Goal: Navigation & Orientation: Understand site structure

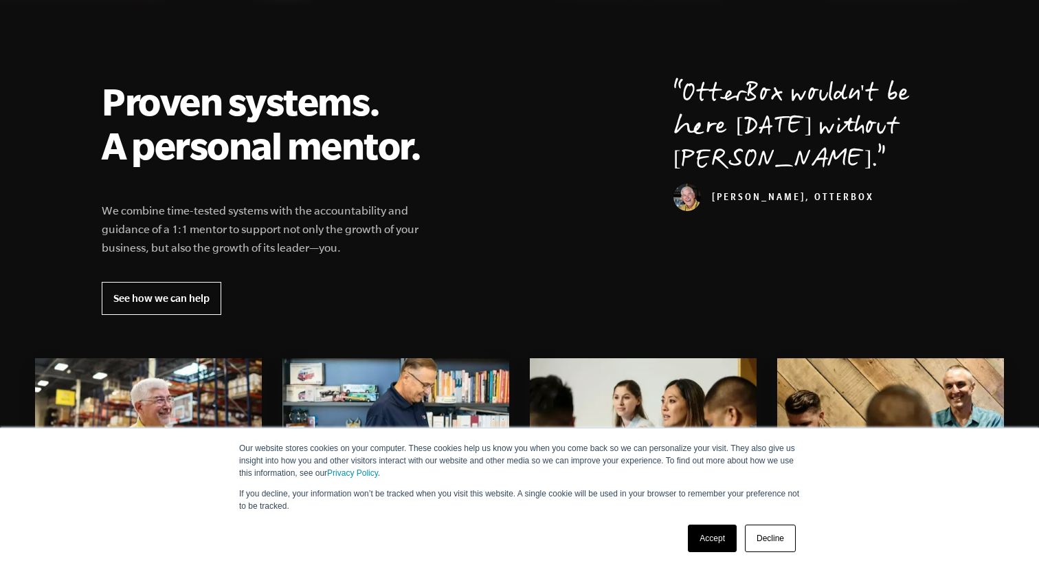
scroll to position [491, 0]
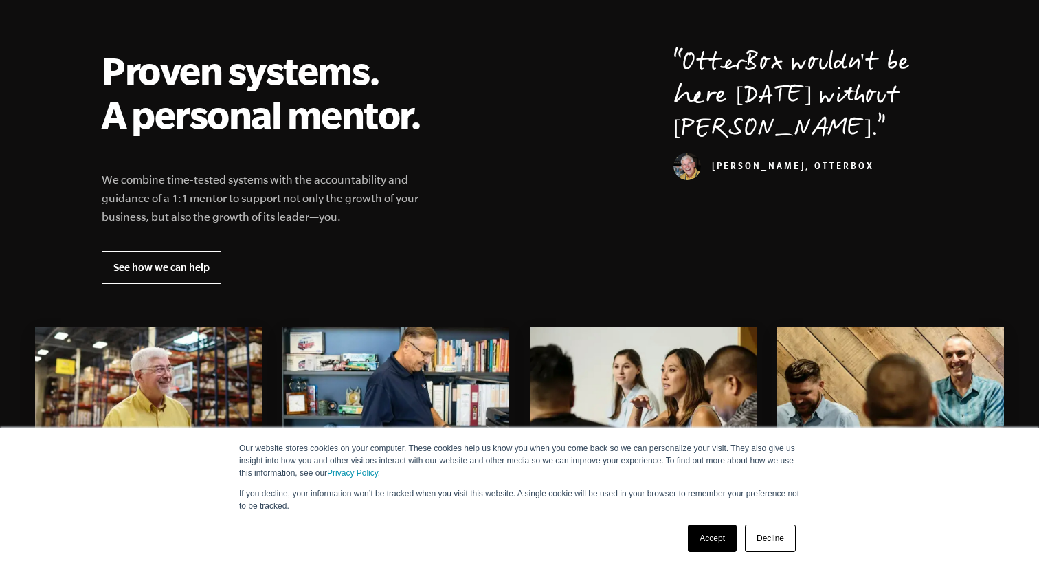
click at [768, 539] on link "Decline" at bounding box center [770, 537] width 51 height 27
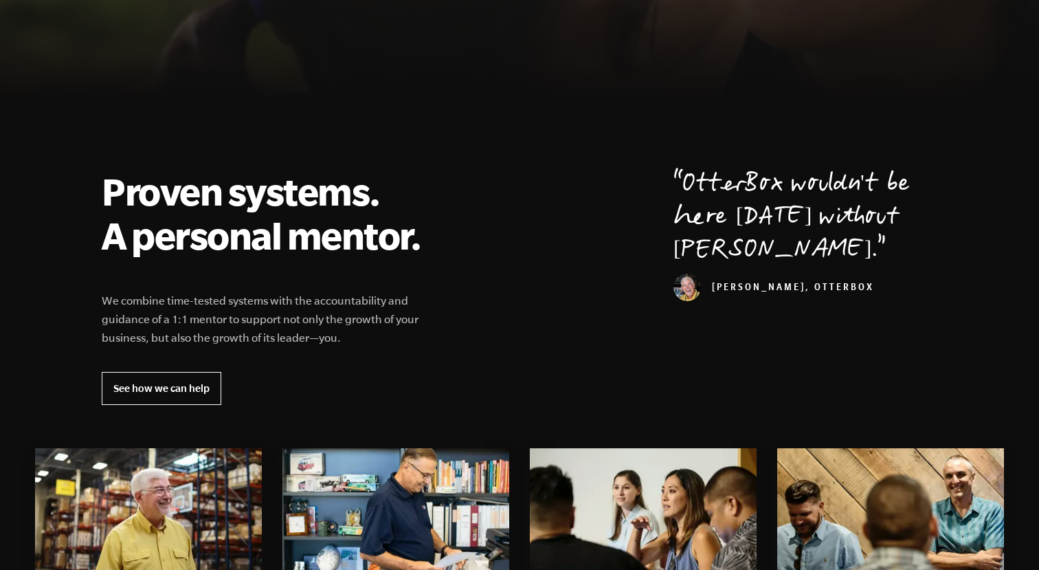
scroll to position [0, 0]
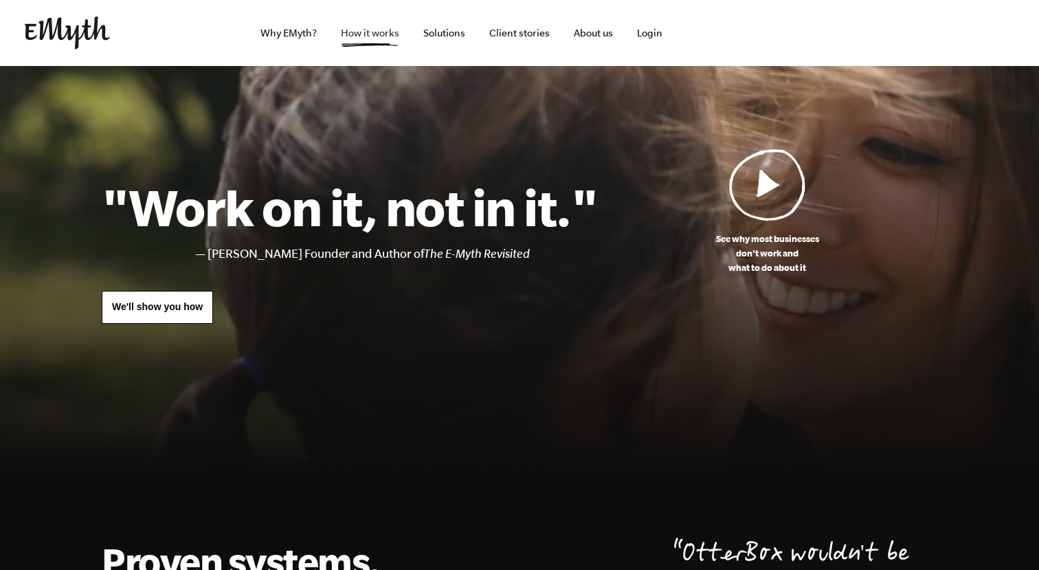
click at [341, 38] on link "How it works" at bounding box center [370, 33] width 80 height 66
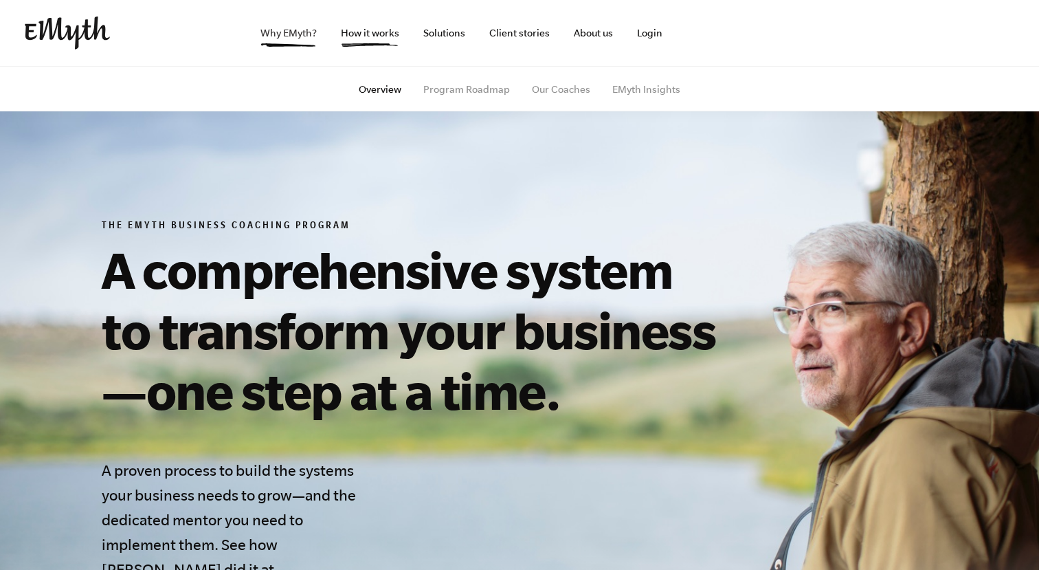
click at [296, 33] on link "Why EMyth?" at bounding box center [288, 33] width 78 height 66
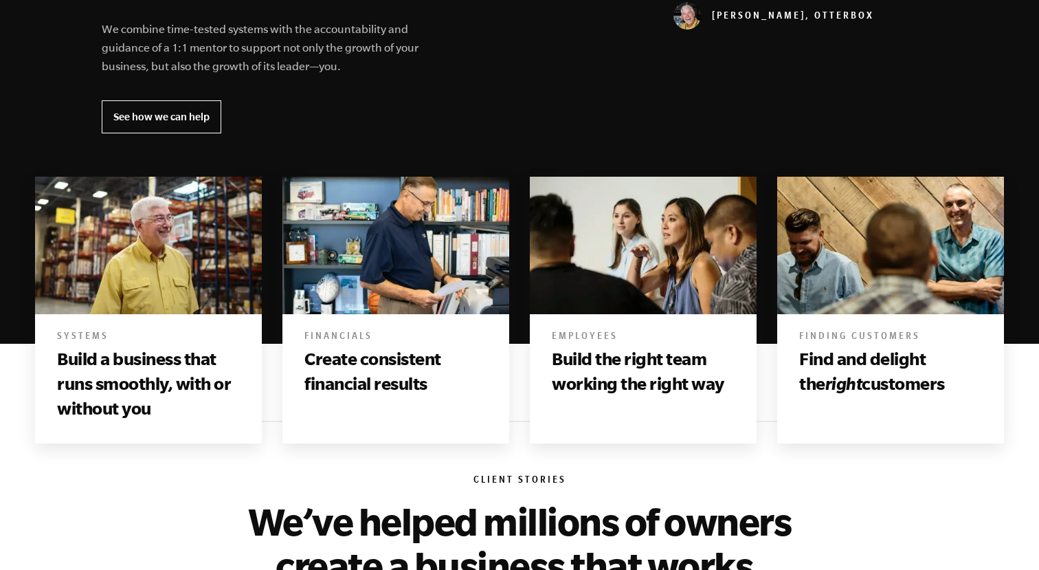
scroll to position [644, 0]
